Goal: Information Seeking & Learning: Learn about a topic

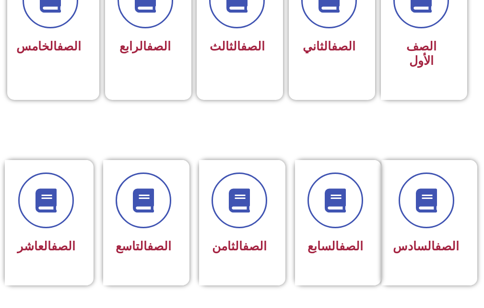
scroll to position [336, 0]
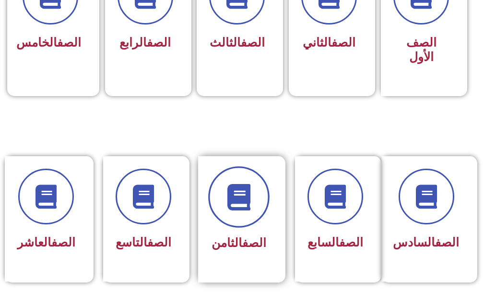
click at [257, 203] on span at bounding box center [238, 197] width 61 height 61
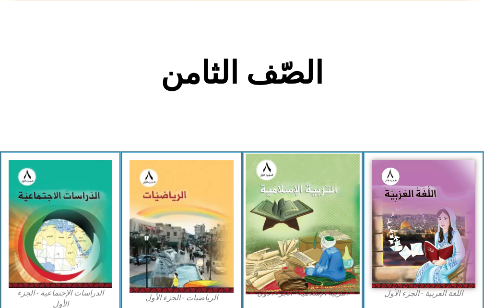
scroll to position [192, 0]
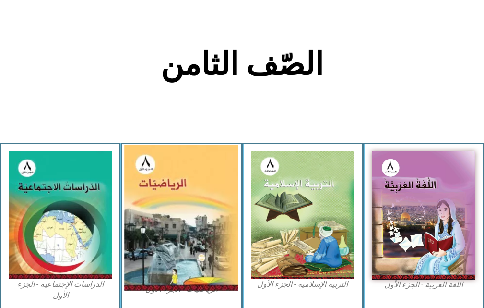
click at [167, 224] on img at bounding box center [181, 218] width 114 height 146
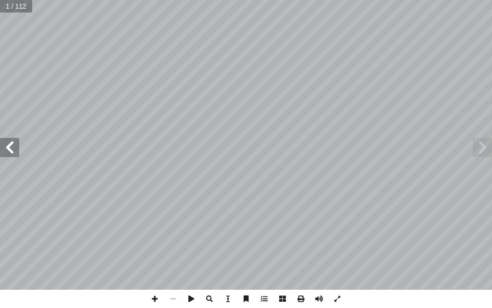
click at [18, 156] on span at bounding box center [9, 147] width 19 height 19
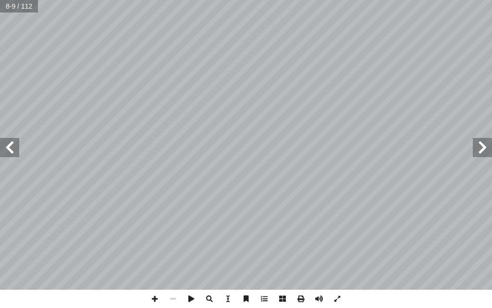
click at [18, 156] on span at bounding box center [9, 147] width 19 height 19
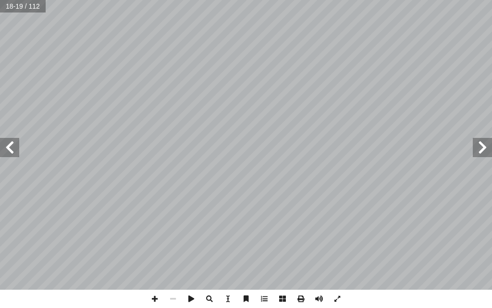
click at [18, 156] on span at bounding box center [9, 147] width 19 height 19
click at [6, 153] on span at bounding box center [9, 147] width 19 height 19
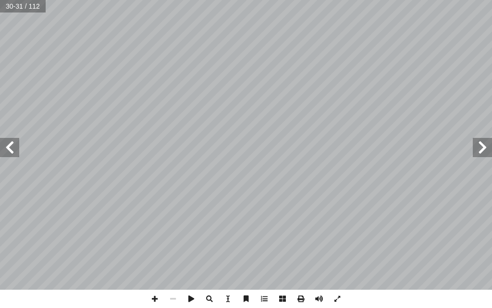
click at [483, 145] on span at bounding box center [481, 147] width 19 height 19
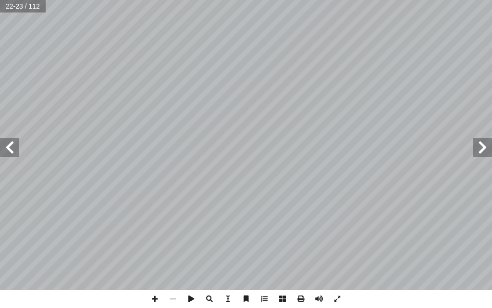
click at [483, 145] on span at bounding box center [481, 147] width 19 height 19
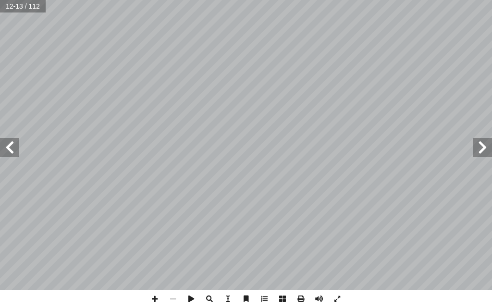
click at [483, 145] on span at bounding box center [481, 147] width 19 height 19
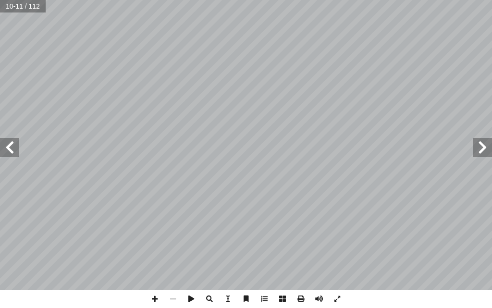
click at [483, 145] on span at bounding box center [481, 147] width 19 height 19
click at [19, 8] on input "text" at bounding box center [16, 6] width 32 height 12
type input "**"
click at [12, 156] on span at bounding box center [9, 147] width 19 height 19
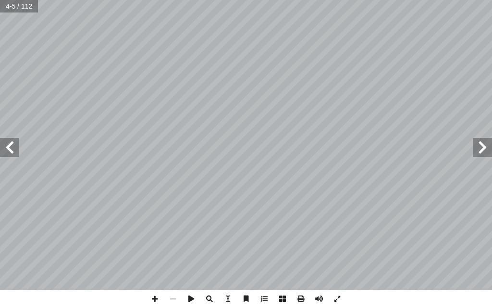
click at [12, 156] on span at bounding box center [9, 147] width 19 height 19
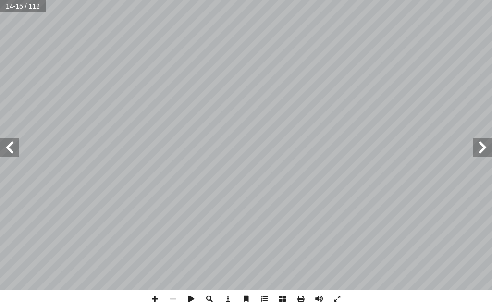
click at [12, 156] on span at bounding box center [9, 147] width 19 height 19
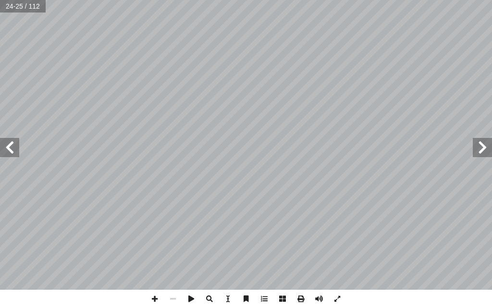
click at [12, 156] on span at bounding box center [9, 147] width 19 height 19
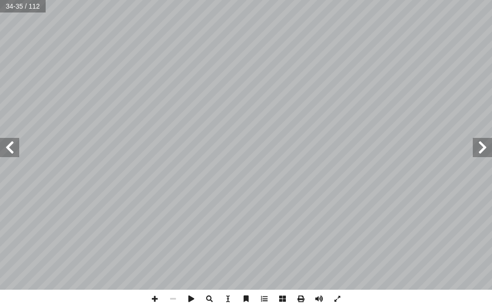
click at [12, 156] on span at bounding box center [9, 147] width 19 height 19
click at [480, 149] on span at bounding box center [481, 147] width 19 height 19
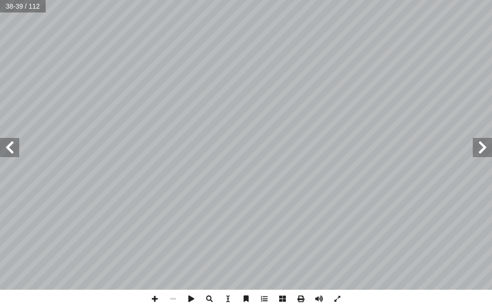
click at [480, 149] on span at bounding box center [481, 147] width 19 height 19
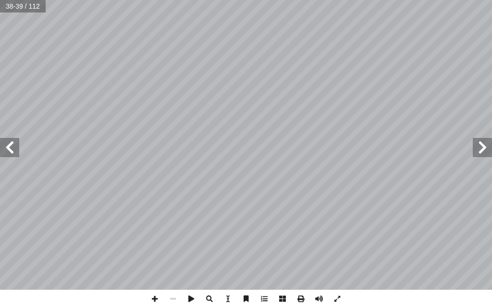
click at [480, 149] on span at bounding box center [481, 147] width 19 height 19
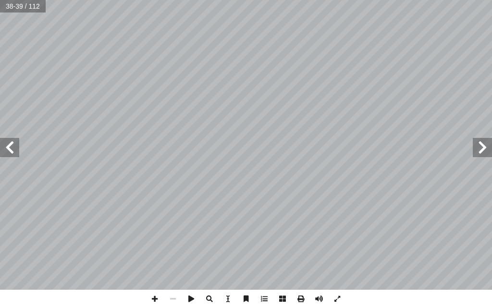
click at [480, 149] on span at bounding box center [481, 147] width 19 height 19
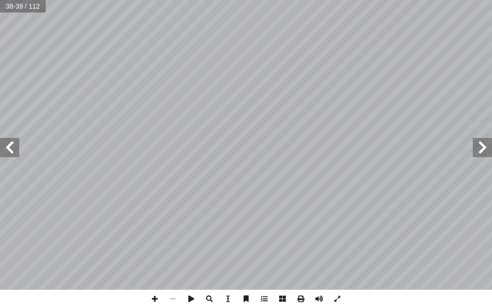
click at [480, 149] on span at bounding box center [481, 147] width 19 height 19
click at [490, 147] on span at bounding box center [481, 147] width 19 height 19
click at [13, 153] on span at bounding box center [9, 147] width 19 height 19
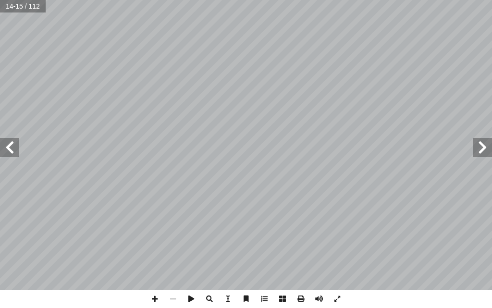
click at [13, 153] on span at bounding box center [9, 147] width 19 height 19
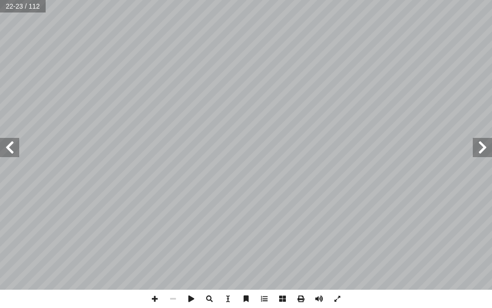
click at [13, 153] on span at bounding box center [9, 147] width 19 height 19
click at [158, 297] on span at bounding box center [154, 298] width 18 height 18
click at [158, 298] on span at bounding box center [154, 298] width 18 height 18
